Goal: Navigation & Orientation: Locate item on page

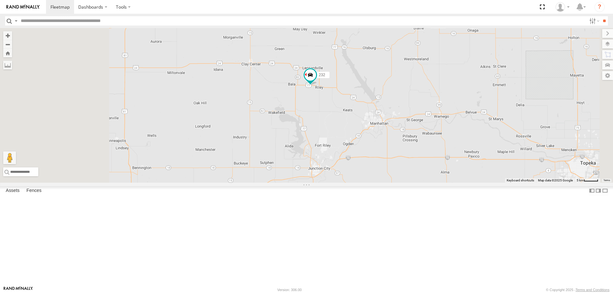
drag, startPoint x: 344, startPoint y: 206, endPoint x: 399, endPoint y: 177, distance: 62.4
click at [398, 177] on div "232" at bounding box center [306, 105] width 613 height 155
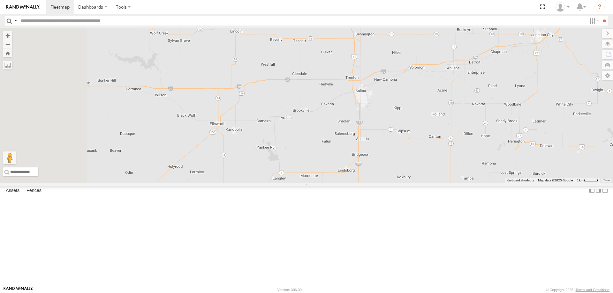
drag, startPoint x: 374, startPoint y: 196, endPoint x: 440, endPoint y: 146, distance: 83.2
click at [440, 146] on div "232" at bounding box center [306, 105] width 613 height 155
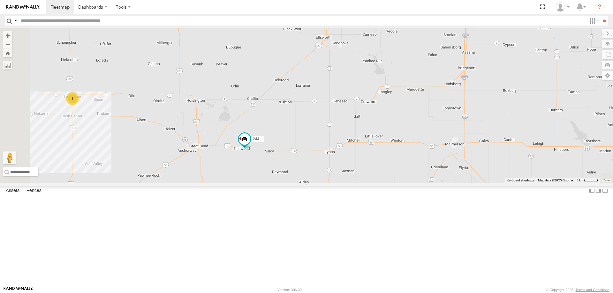
drag, startPoint x: 377, startPoint y: 149, endPoint x: 393, endPoint y: 136, distance: 20.5
click at [392, 138] on div "232 244 3" at bounding box center [306, 105] width 613 height 155
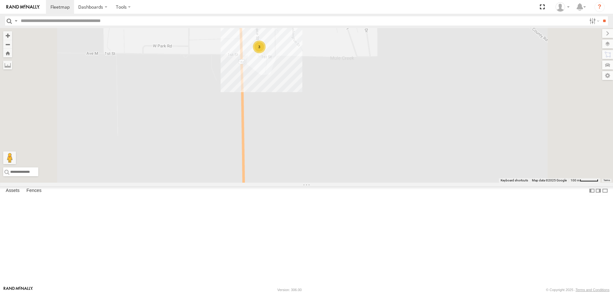
click at [266, 53] on div "3" at bounding box center [259, 47] width 13 height 13
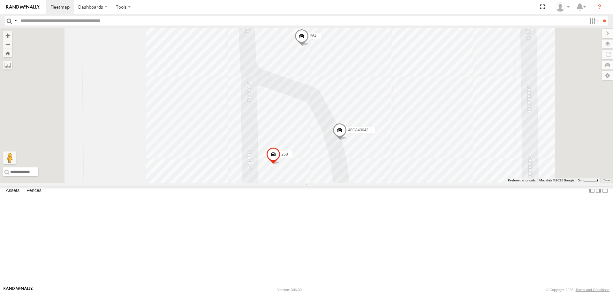
click at [309, 46] on span at bounding box center [302, 37] width 14 height 17
click at [351, 142] on div "232 244 270 268 264 48CA43042B68 264 All Assets [PERSON_NAME] Trucking HQ 38.52…" at bounding box center [306, 105] width 613 height 155
click at [451, 143] on div "232 244 270 268 264 48CA43042B68 [PERSON_NAME] Trucking HQ [STREET_ADDRESS] 3" at bounding box center [306, 105] width 613 height 155
